Goal: Task Accomplishment & Management: Manage account settings

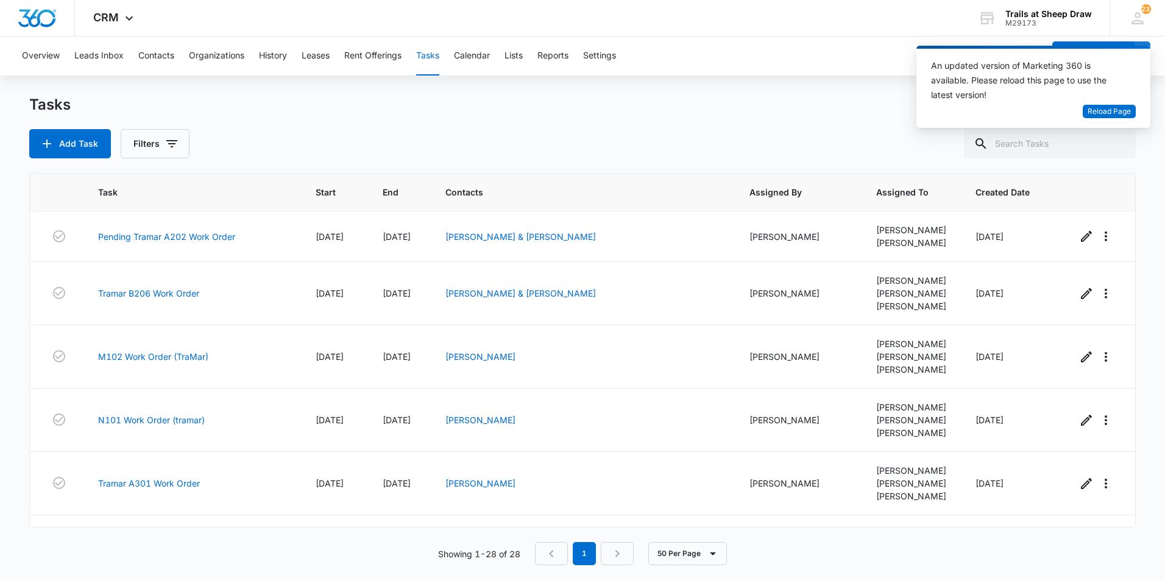
scroll to position [1739, 0]
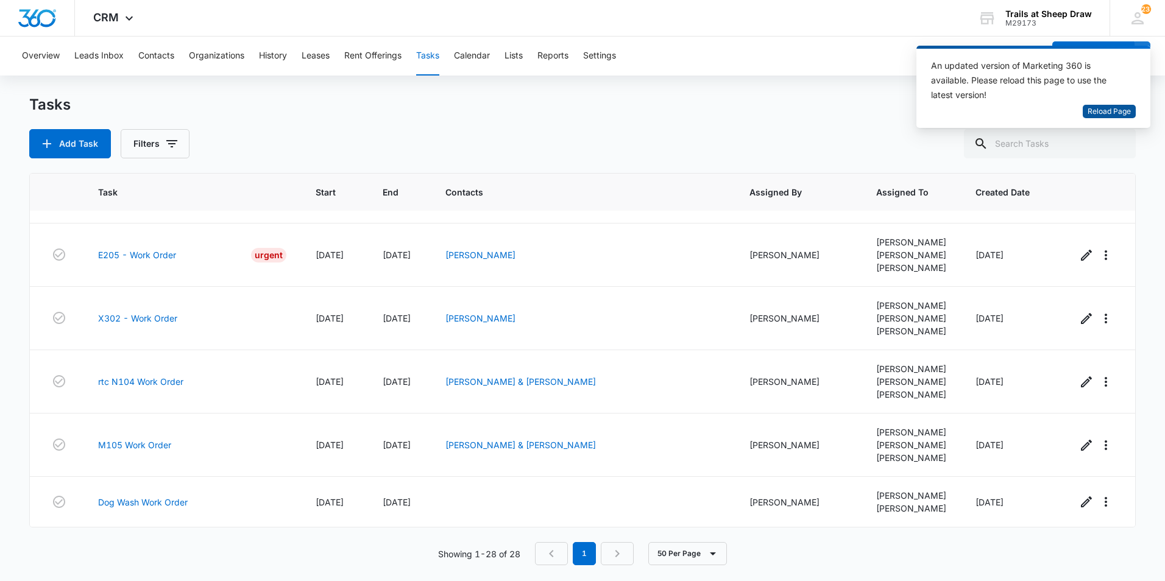
click at [1096, 110] on span "Reload Page" at bounding box center [1108, 112] width 43 height 12
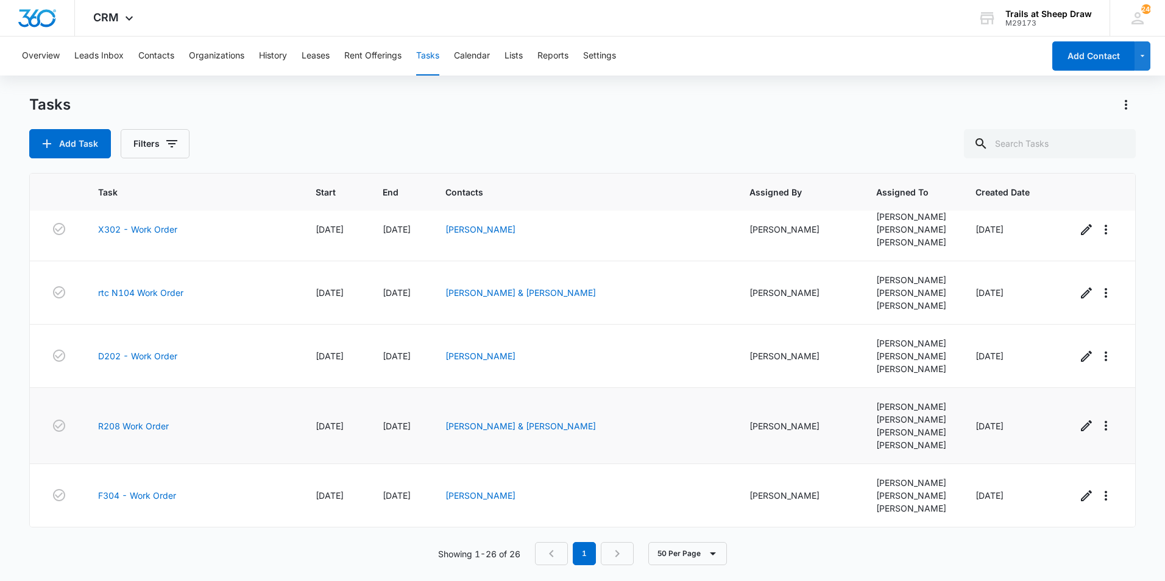
scroll to position [1625, 0]
click at [134, 489] on link "F304 - Work Order" at bounding box center [137, 495] width 78 height 13
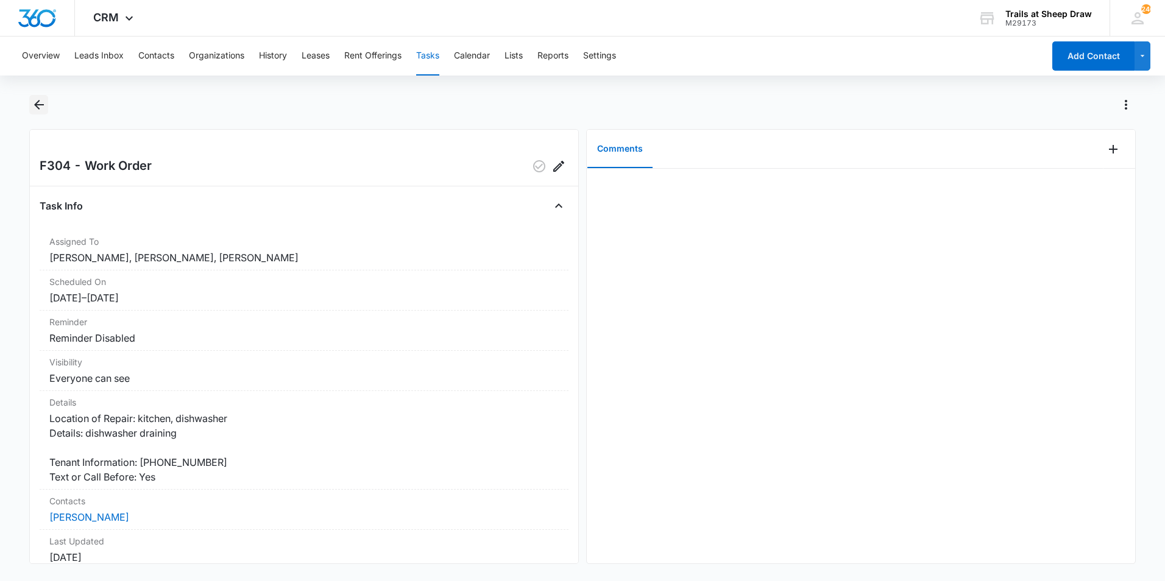
click at [36, 102] on icon "Back" at bounding box center [39, 104] width 15 height 15
